Goal: Task Accomplishment & Management: Use online tool/utility

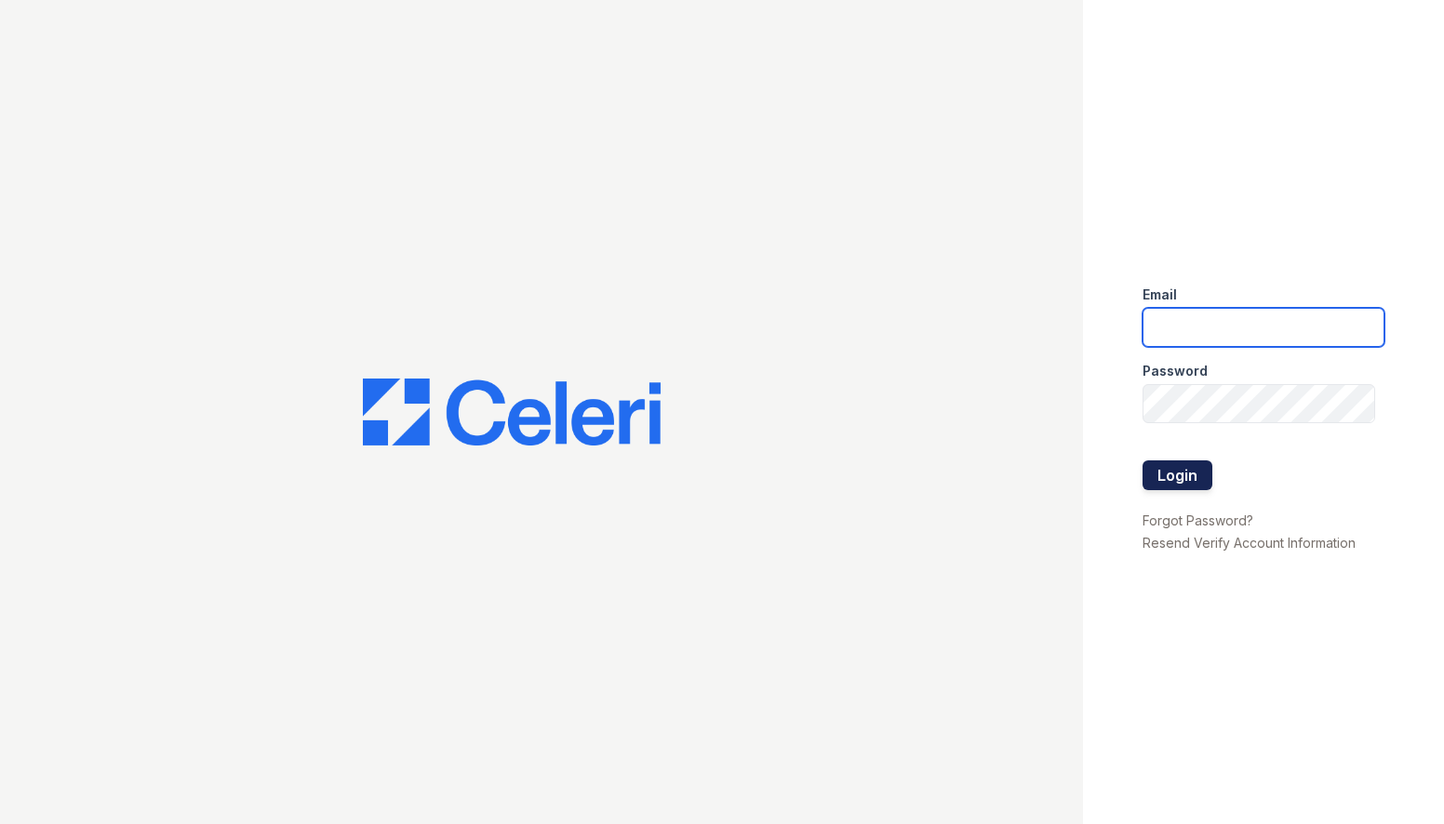
type input "[EMAIL_ADDRESS][DOMAIN_NAME]"
click at [1198, 463] on button "Login" at bounding box center [1177, 475] width 70 height 30
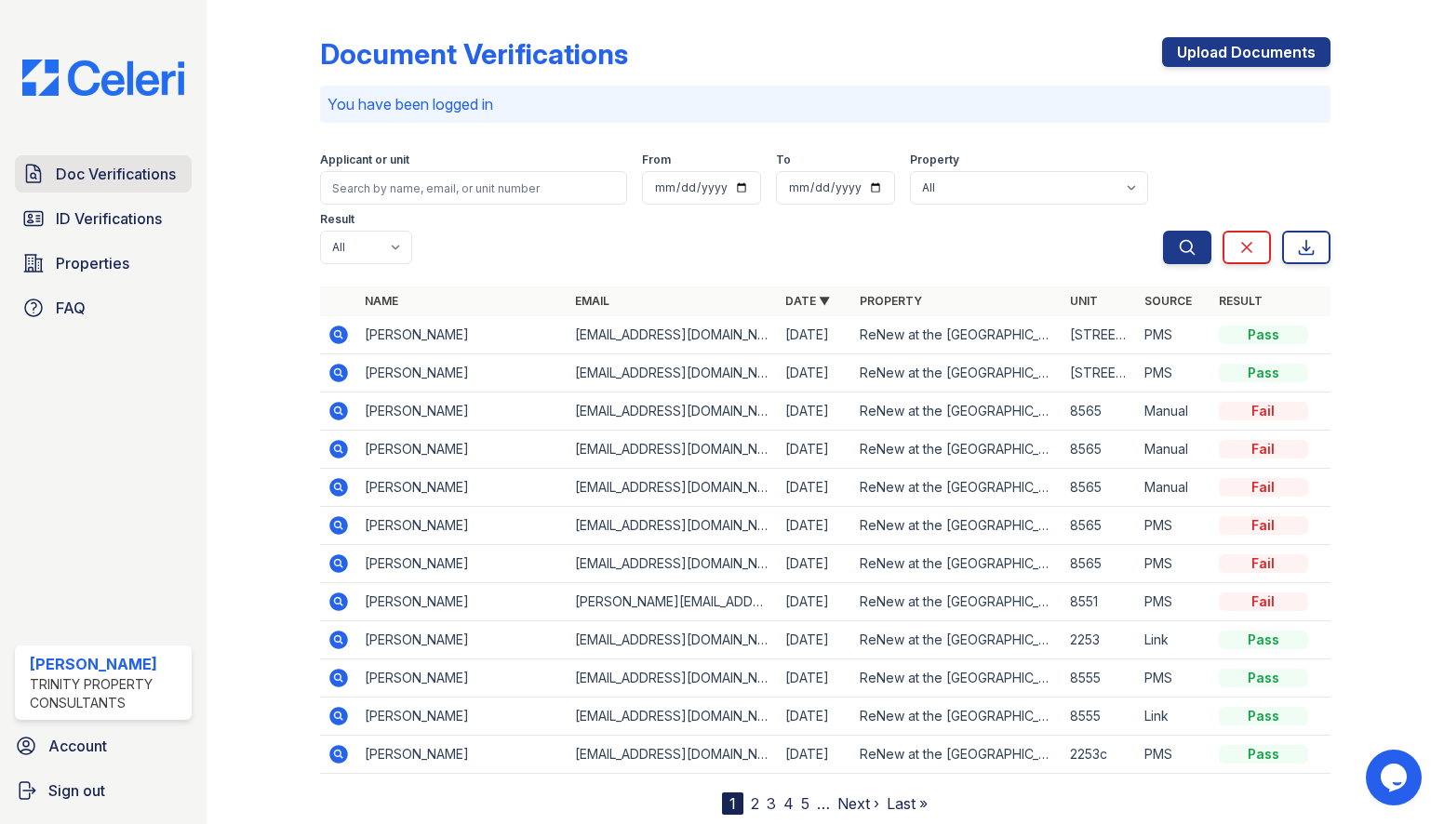
click at [130, 171] on span "Doc Verifications" at bounding box center [116, 174] width 120 height 22
